Goal: Check status

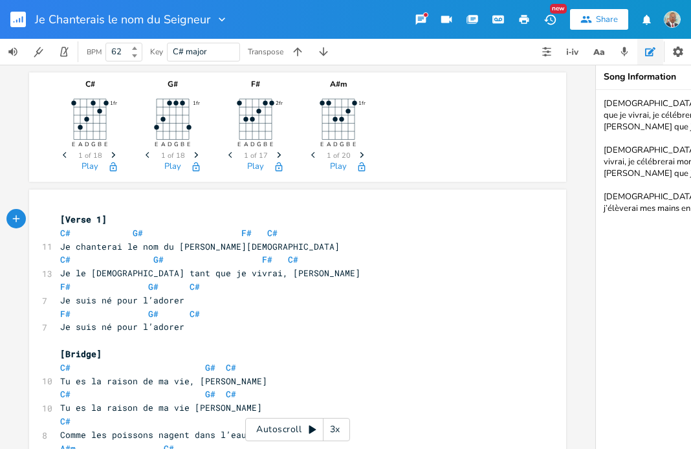
click at [418, 16] on icon "button" at bounding box center [421, 20] width 10 height 10
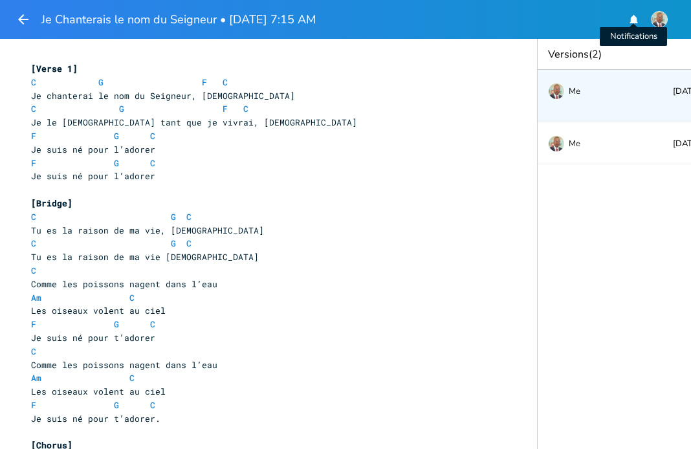
click at [633, 21] on icon "button" at bounding box center [634, 19] width 8 height 10
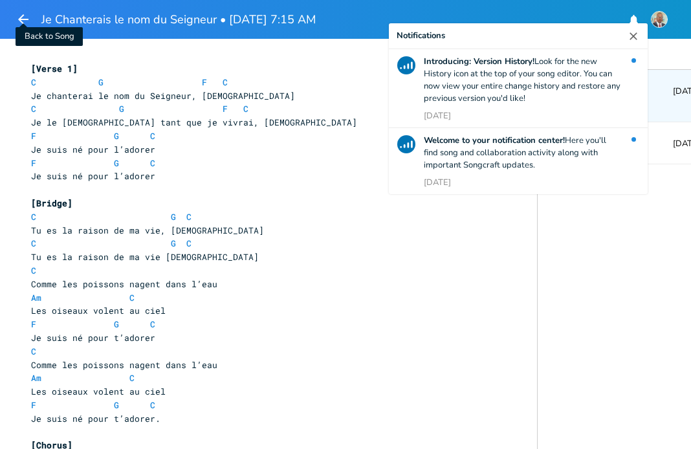
click at [20, 21] on icon "button" at bounding box center [23, 19] width 10 height 10
